Goal: Navigation & Orientation: Understand site structure

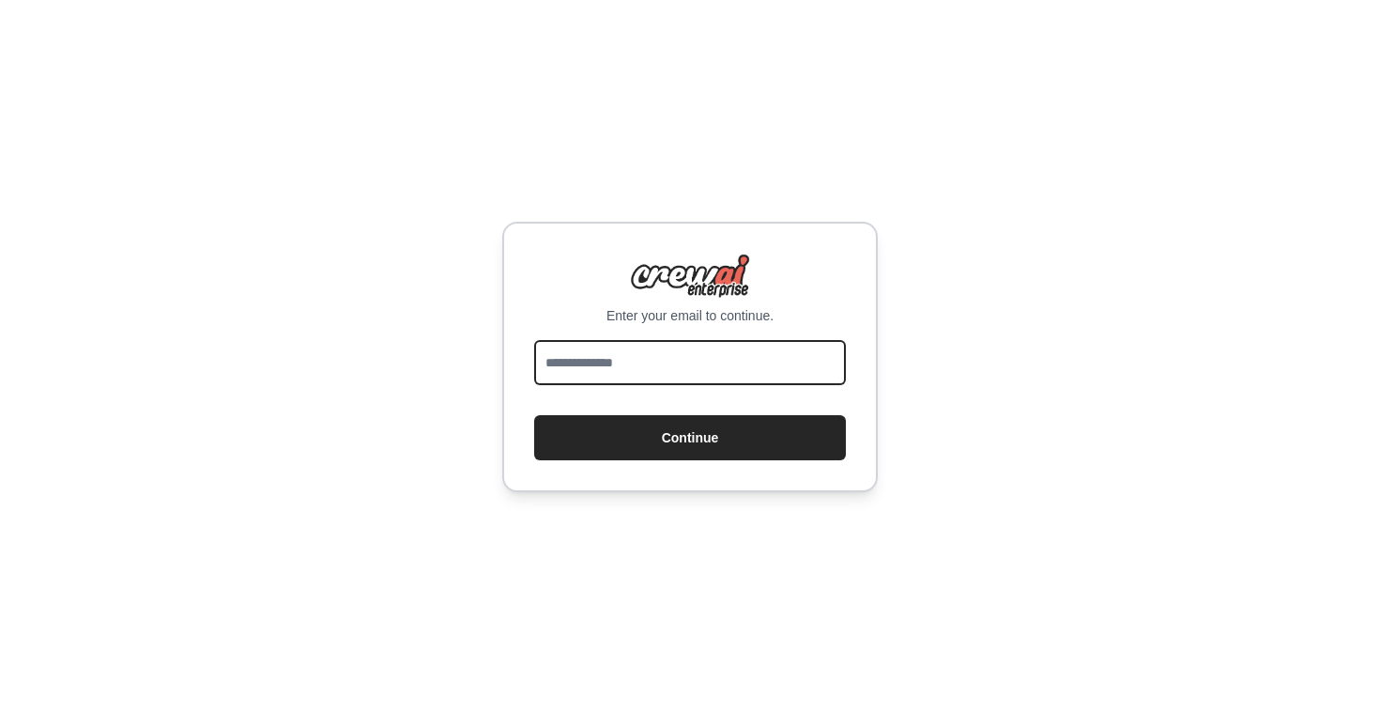
click at [718, 362] on input "email" at bounding box center [690, 362] width 312 height 45
type input "**********"
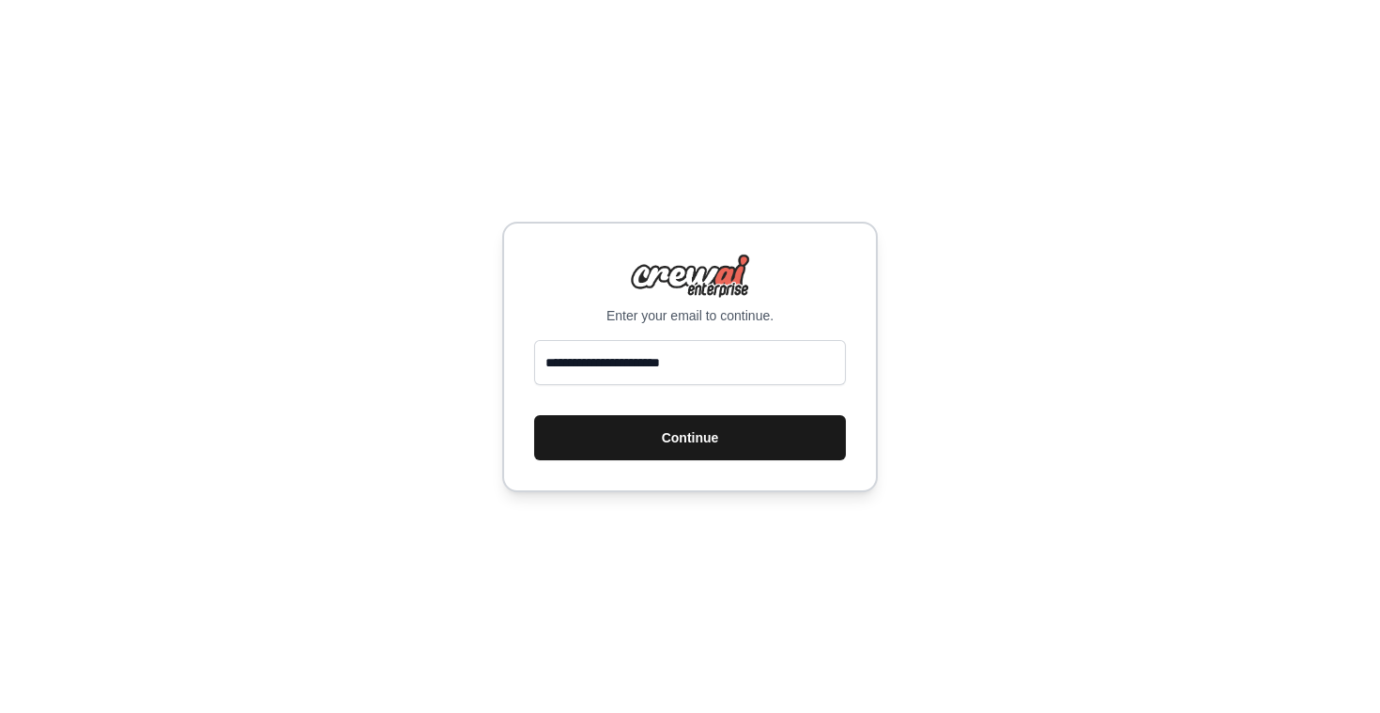
click at [712, 436] on button "Continue" at bounding box center [690, 437] width 312 height 45
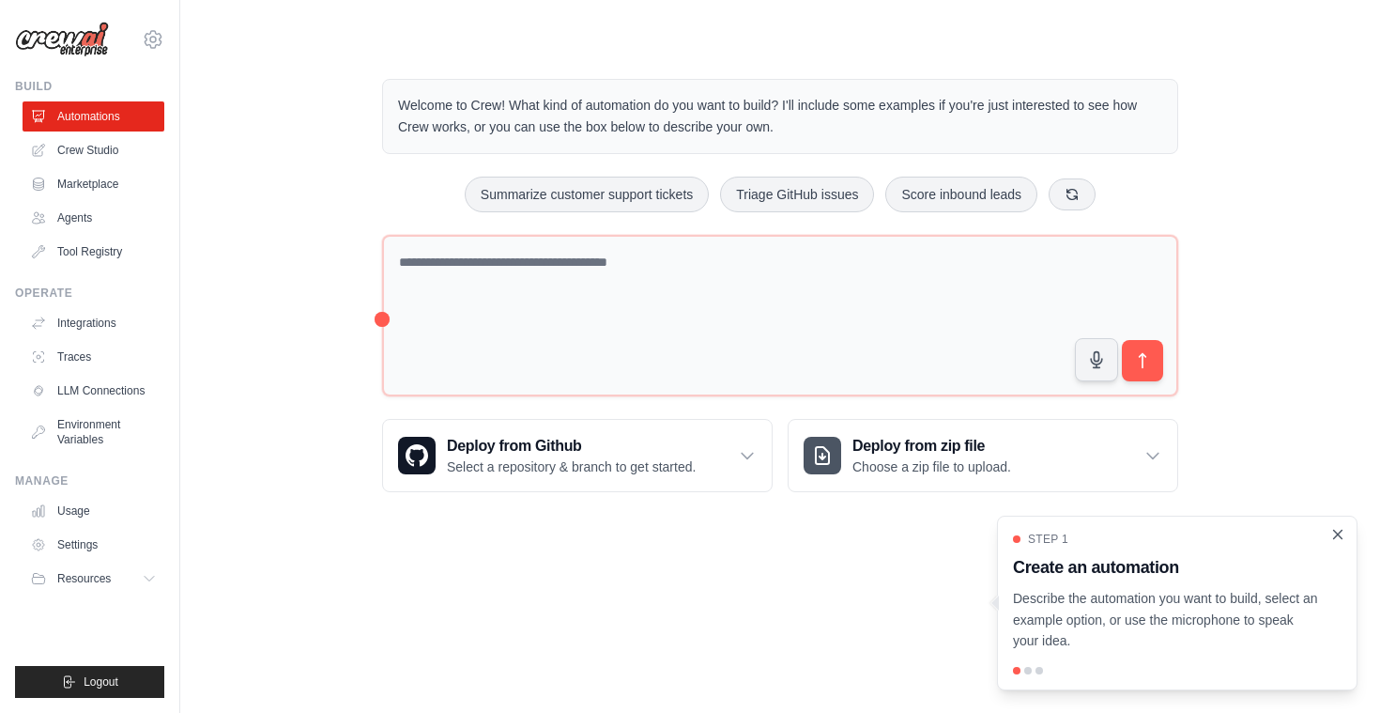
click at [1335, 533] on icon "Close walkthrough" at bounding box center [1337, 534] width 17 height 17
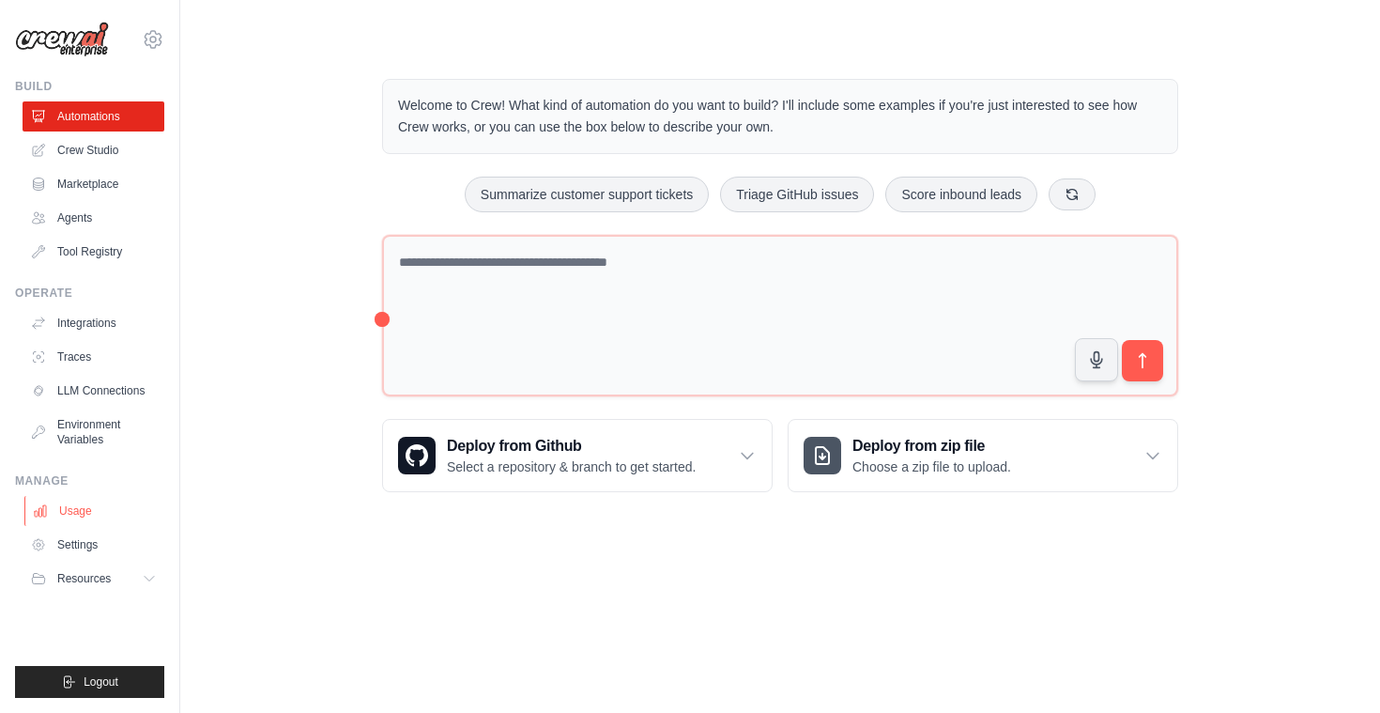
click at [94, 506] on link "Usage" at bounding box center [95, 511] width 142 height 30
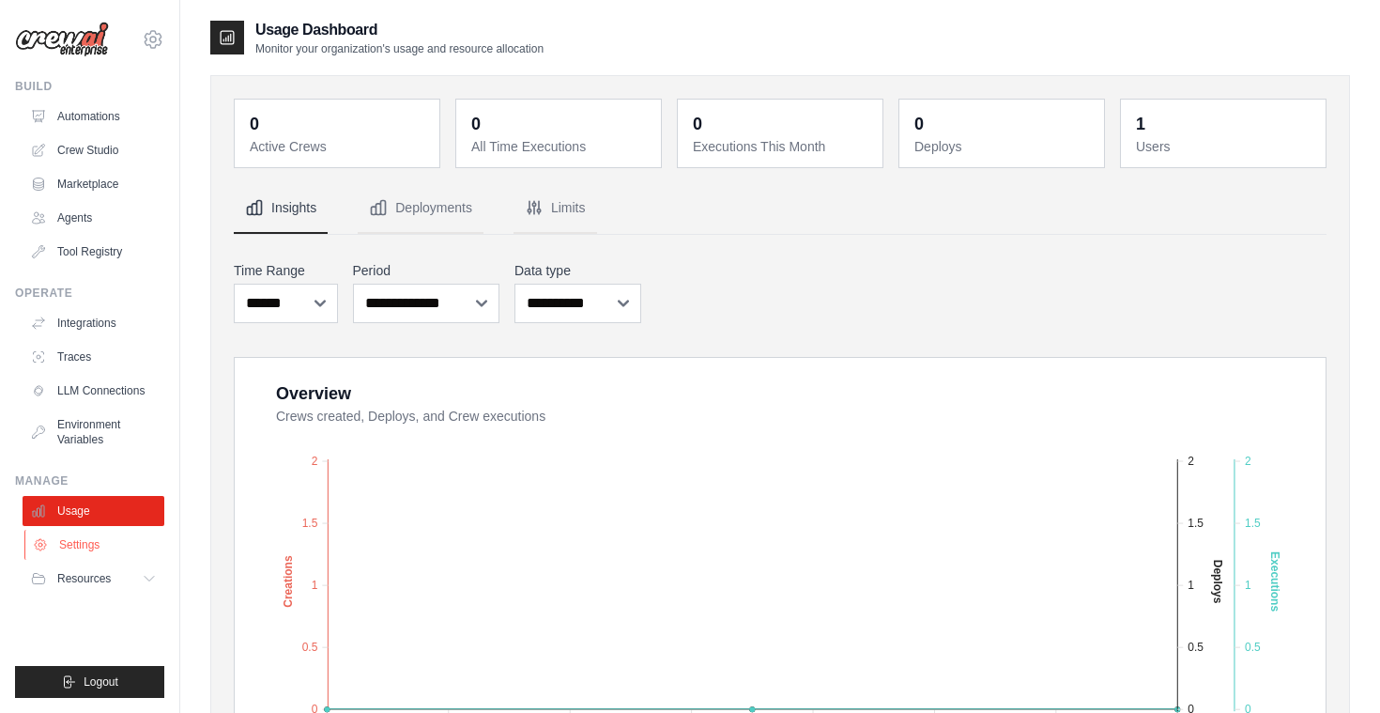
click at [86, 529] on link "Settings" at bounding box center [95, 544] width 142 height 30
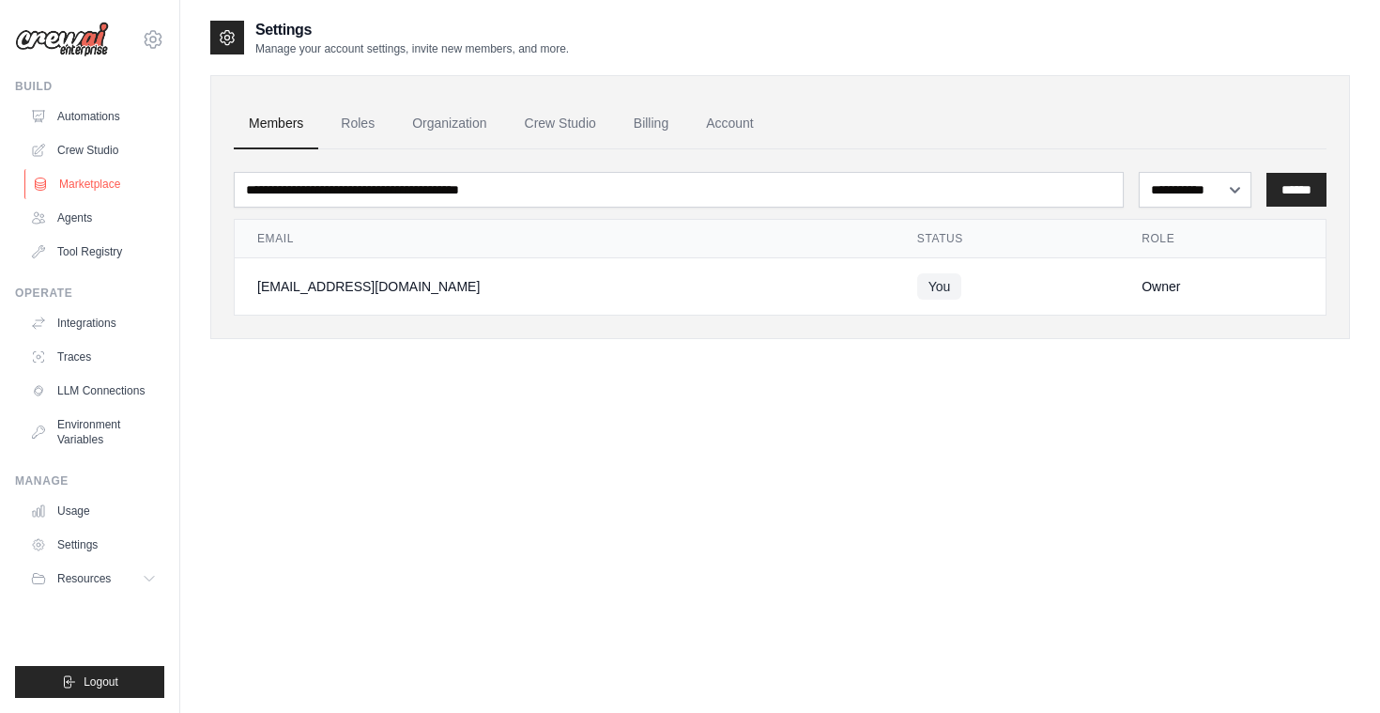
click at [114, 177] on link "Marketplace" at bounding box center [95, 184] width 142 height 30
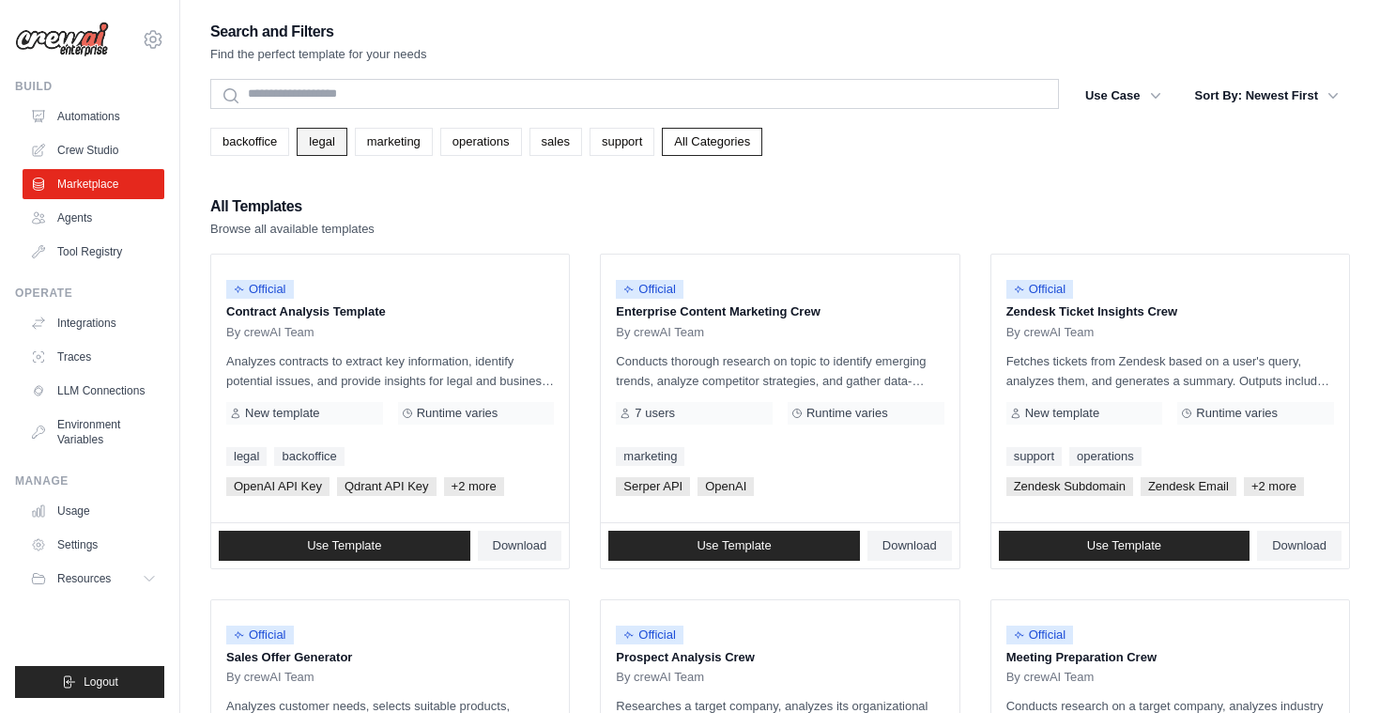
click at [315, 145] on link "legal" at bounding box center [322, 142] width 50 height 28
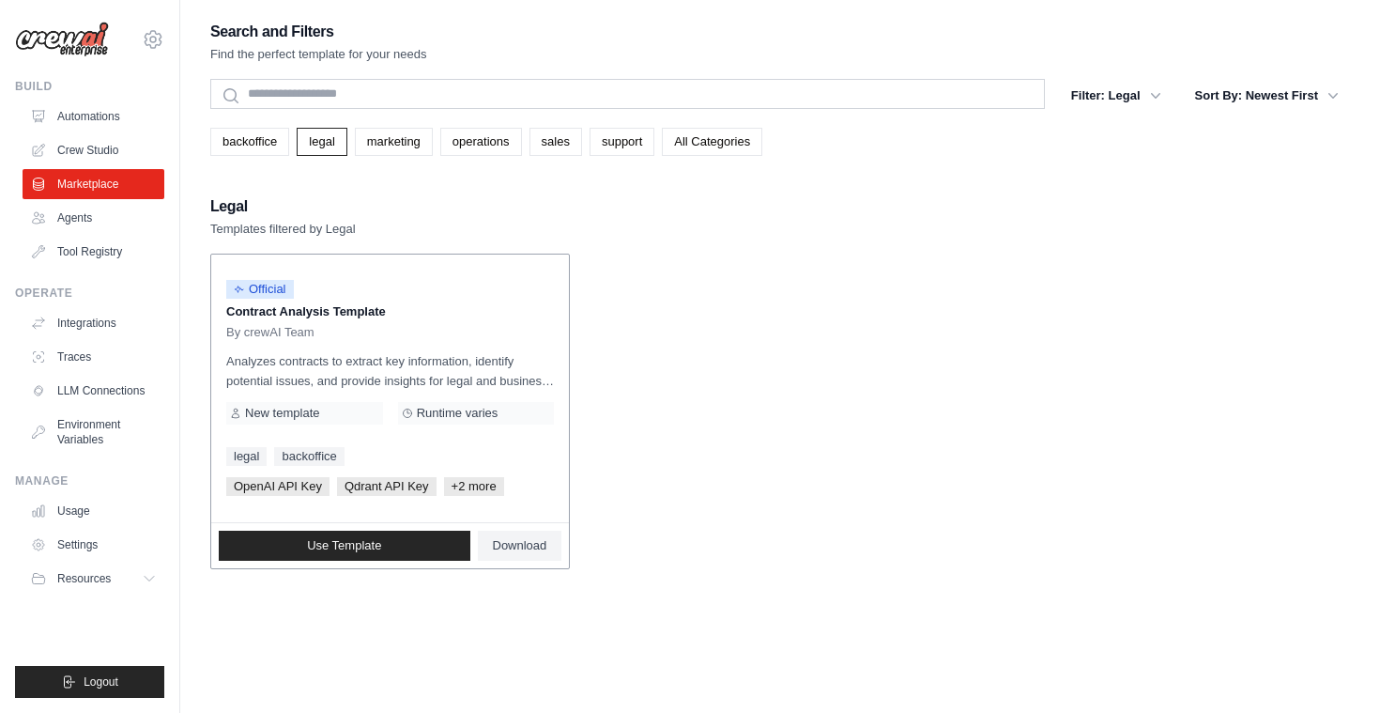
click at [474, 483] on span "+2 more" at bounding box center [474, 486] width 60 height 19
click at [627, 147] on link "support" at bounding box center [622, 142] width 65 height 28
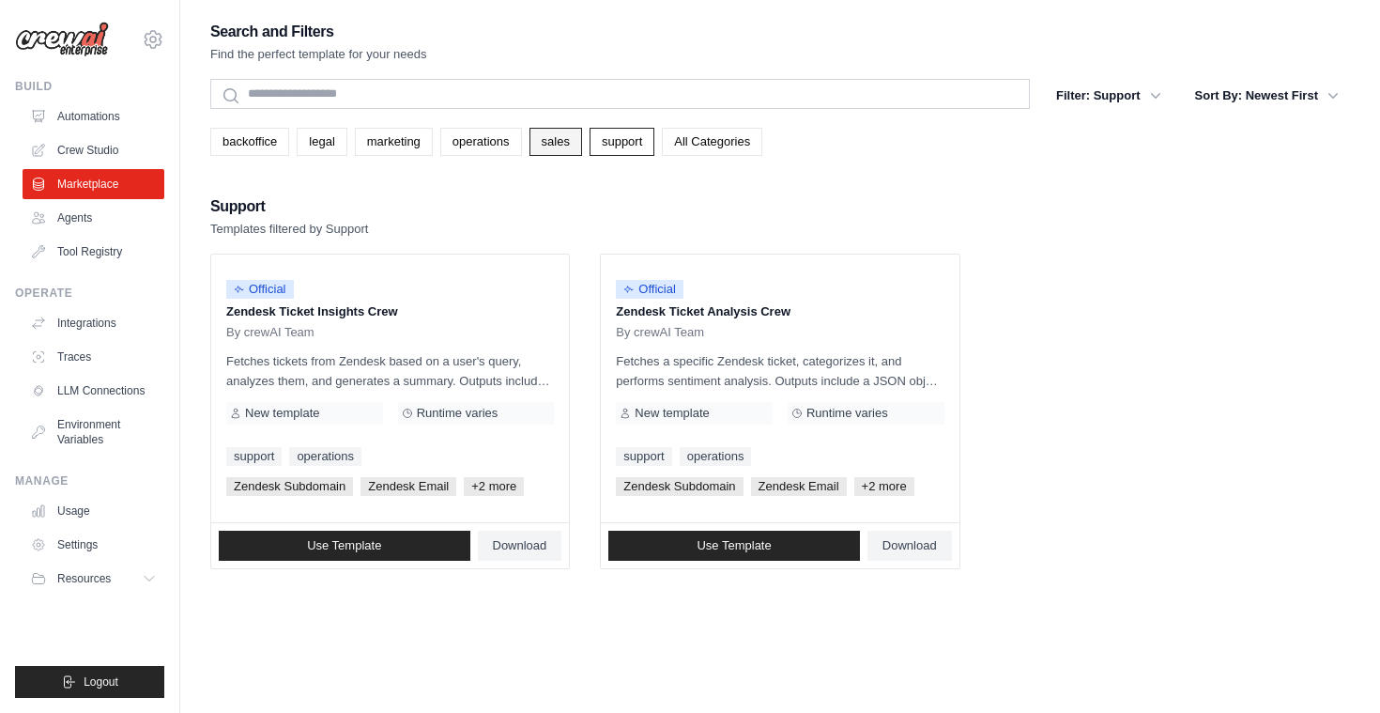
click at [549, 145] on link "sales" at bounding box center [555, 142] width 53 height 28
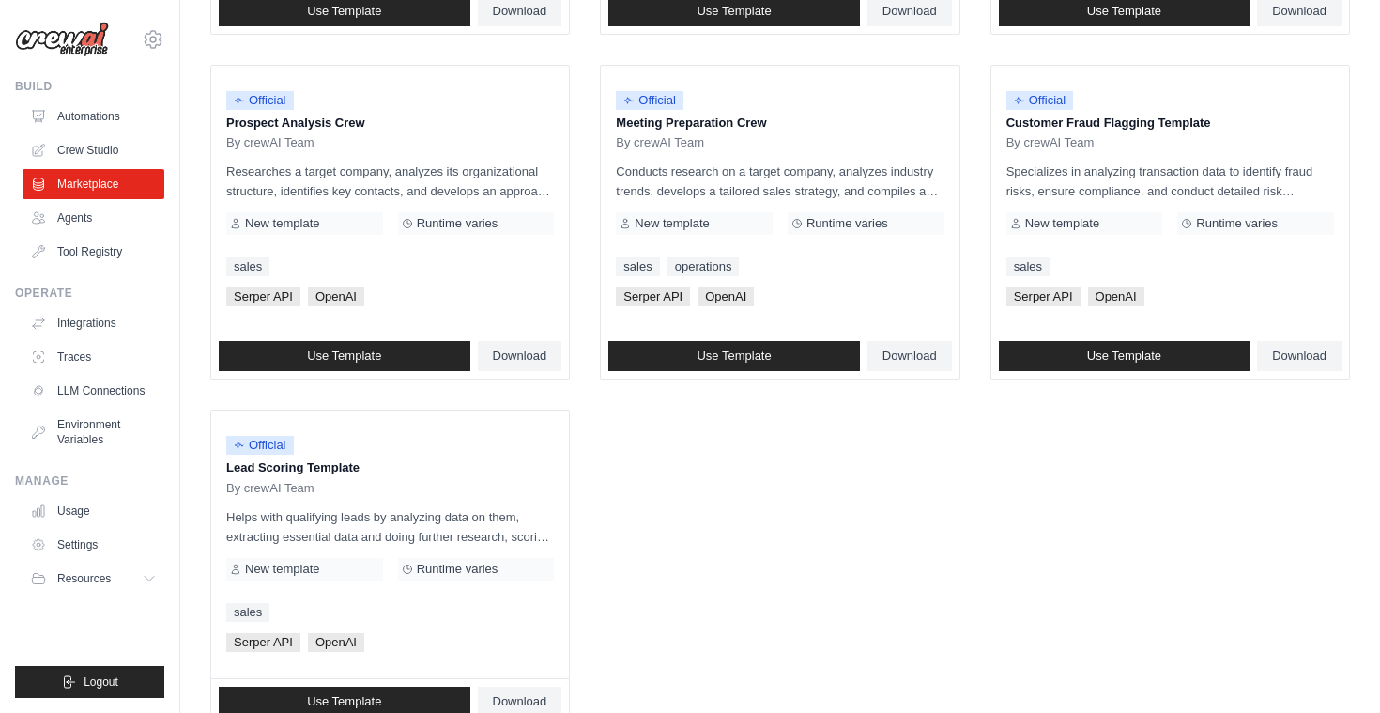
scroll to position [933, 0]
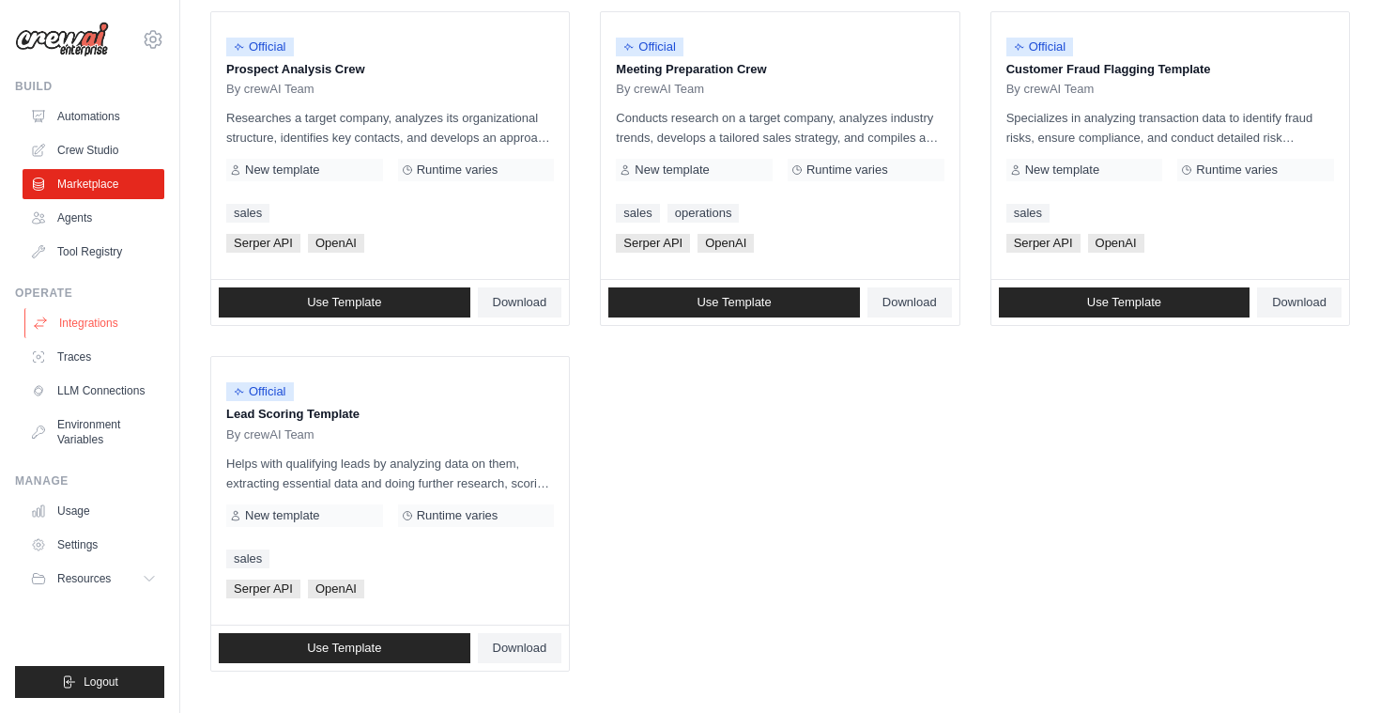
click at [98, 313] on link "Integrations" at bounding box center [95, 323] width 142 height 30
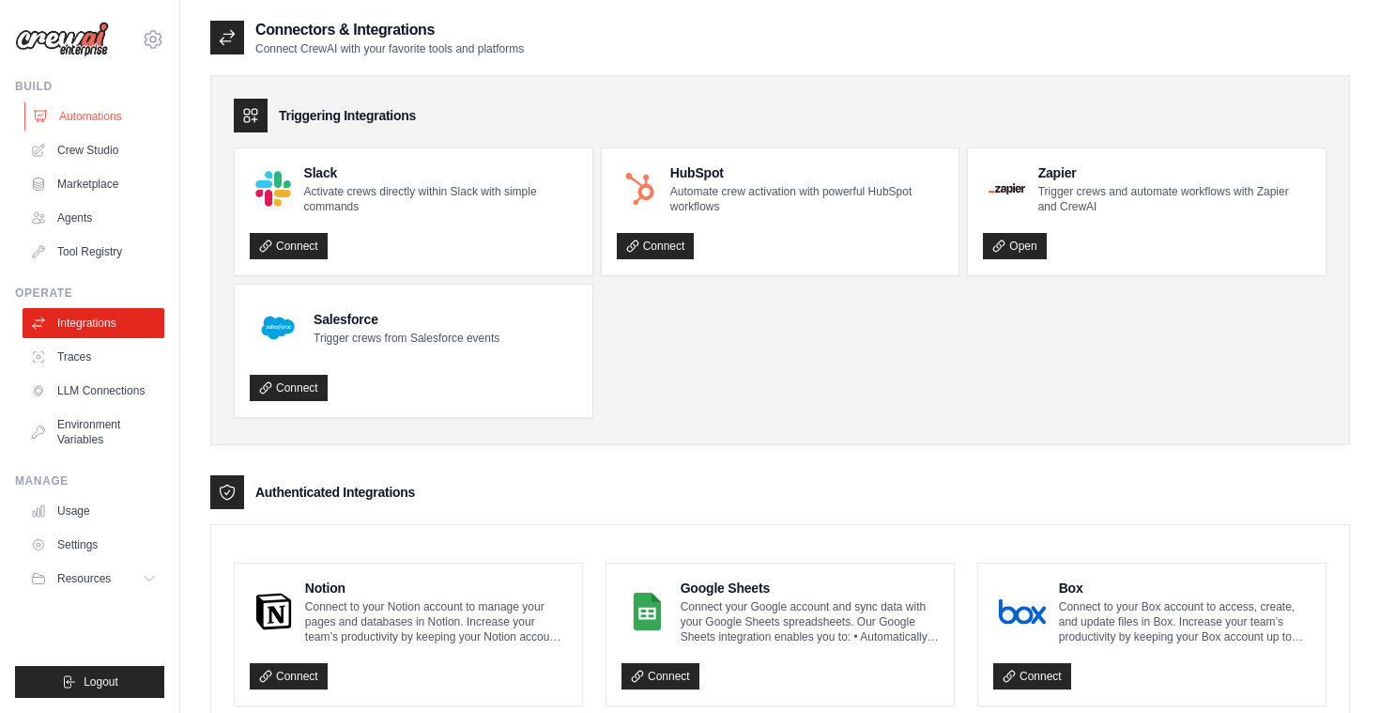
click at [115, 117] on link "Automations" at bounding box center [95, 116] width 142 height 30
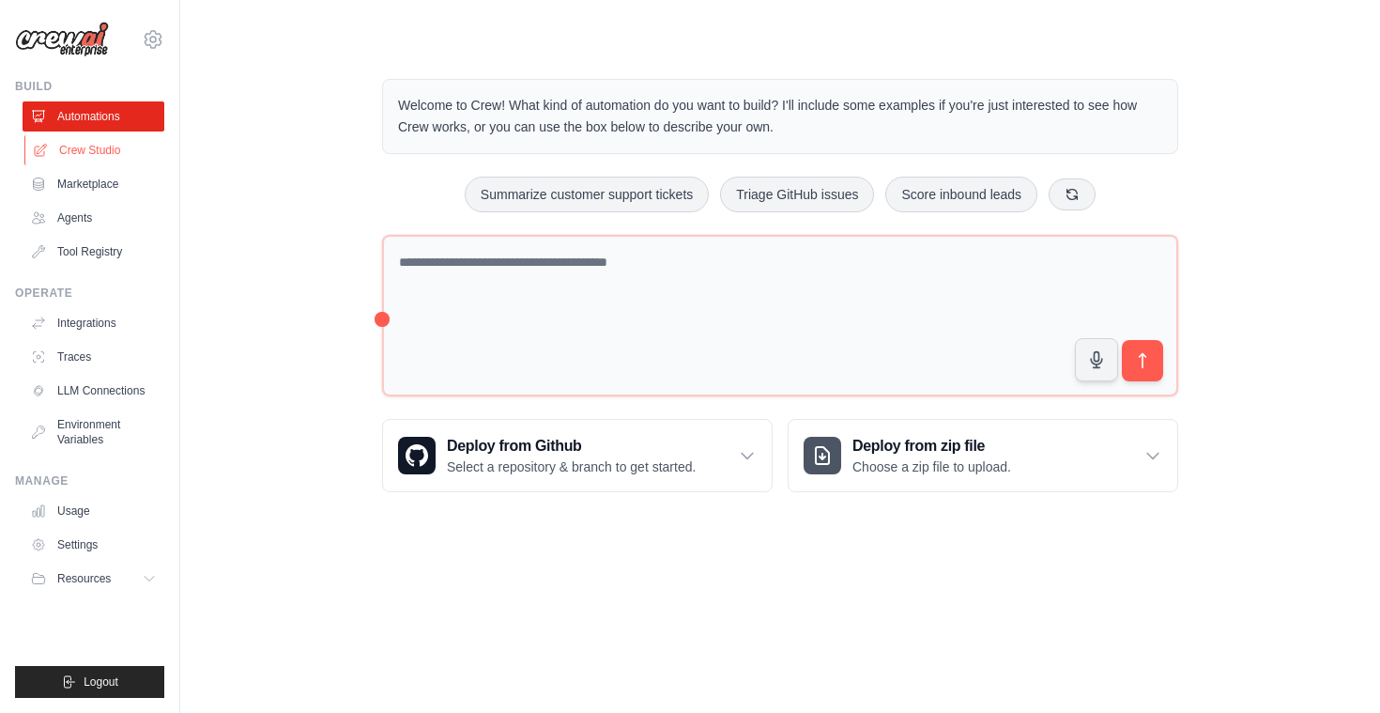
click at [89, 148] on link "Crew Studio" at bounding box center [95, 150] width 142 height 30
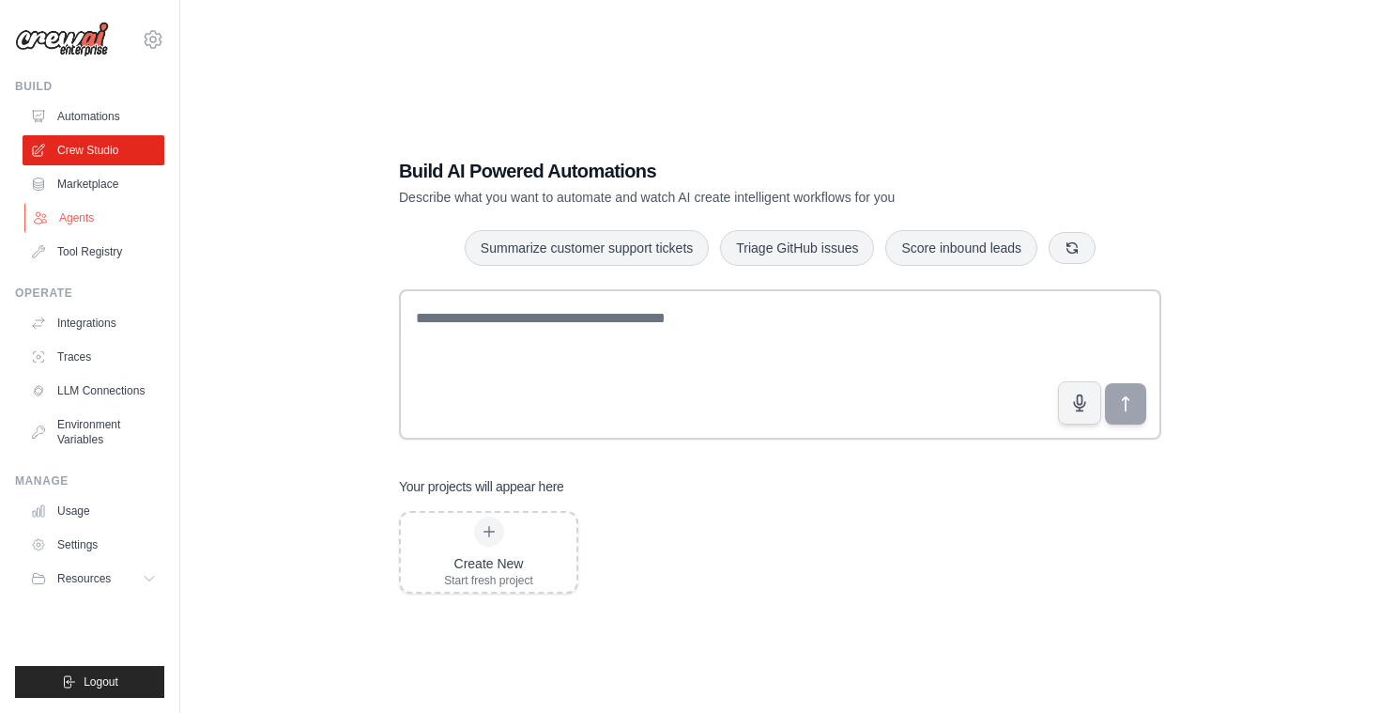
click at [92, 213] on link "Agents" at bounding box center [95, 218] width 142 height 30
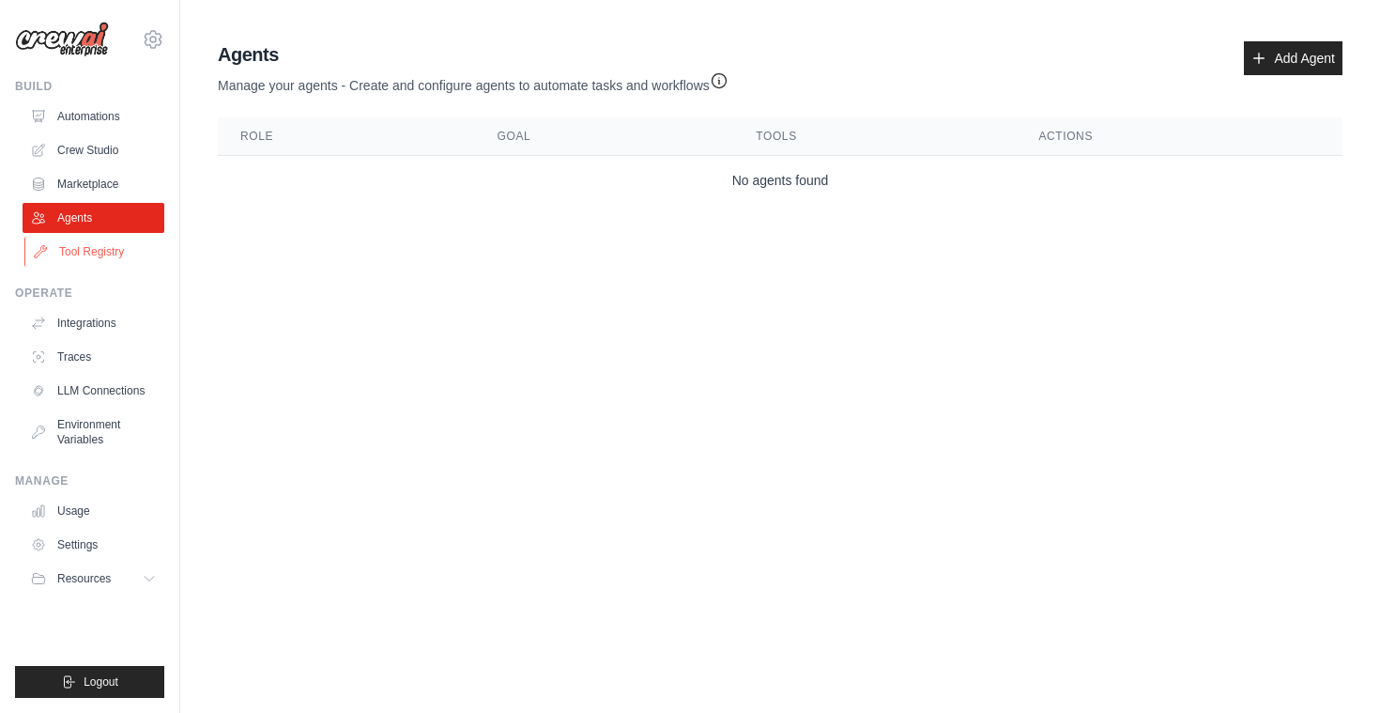
click at [92, 240] on link "Tool Registry" at bounding box center [95, 252] width 142 height 30
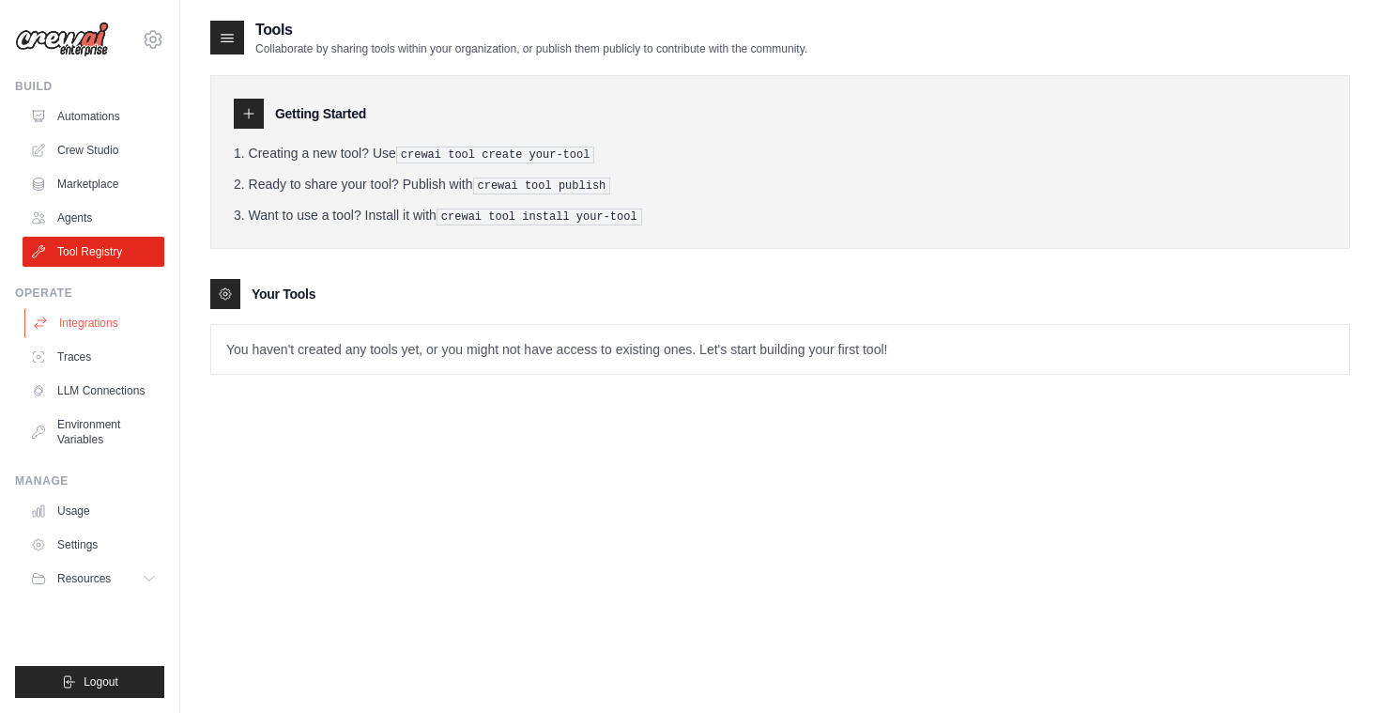
click at [88, 318] on link "Integrations" at bounding box center [95, 323] width 142 height 30
